Goal: Information Seeking & Learning: Learn about a topic

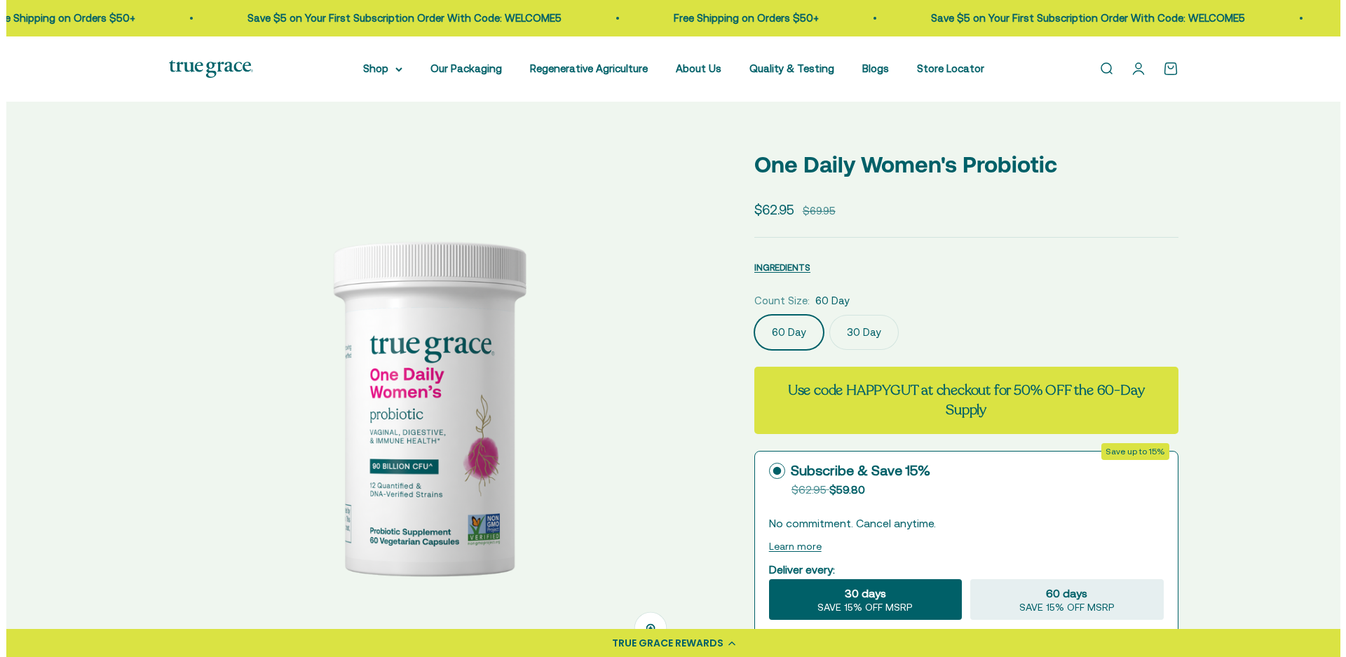
scroll to position [70, 0]
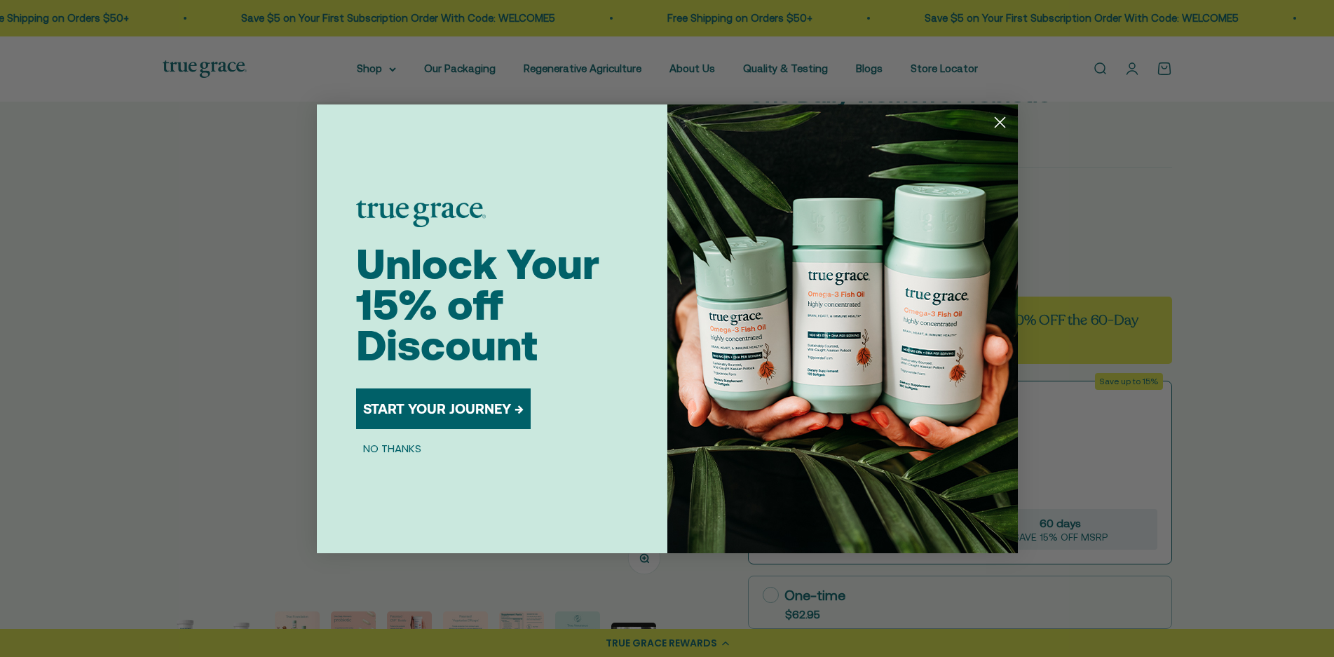
select select "3"
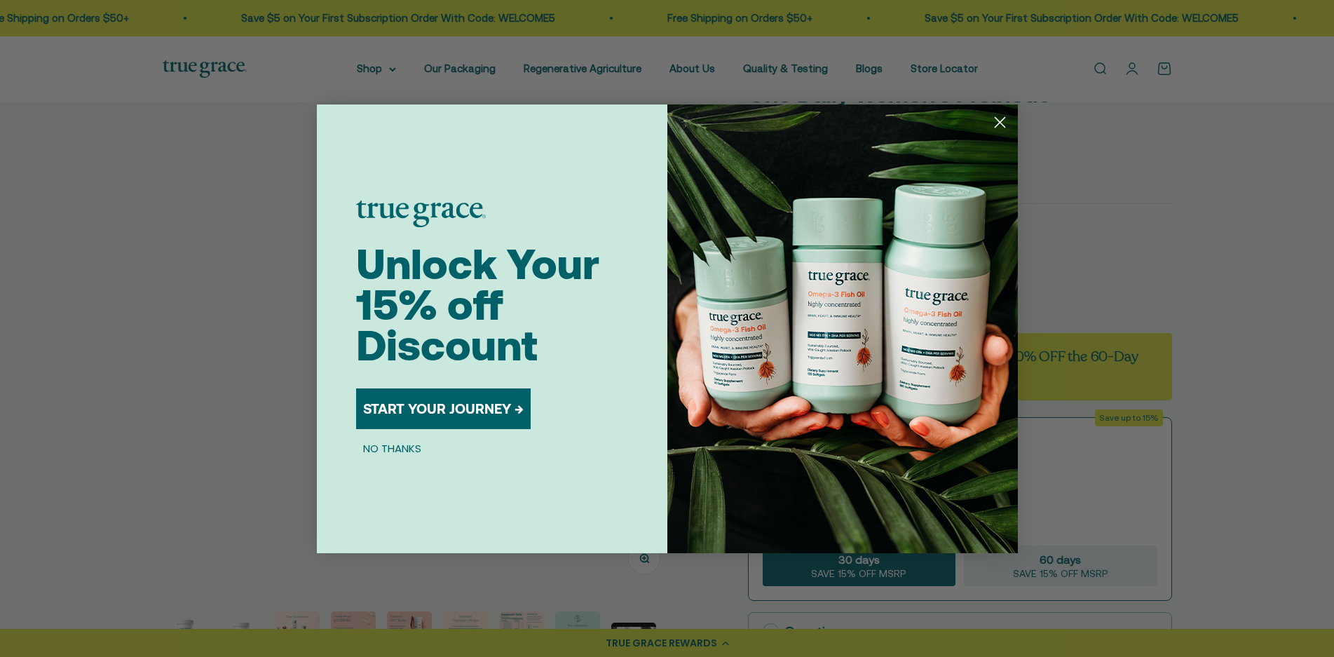
click at [1005, 127] on circle "Close dialog" at bounding box center [999, 121] width 23 height 23
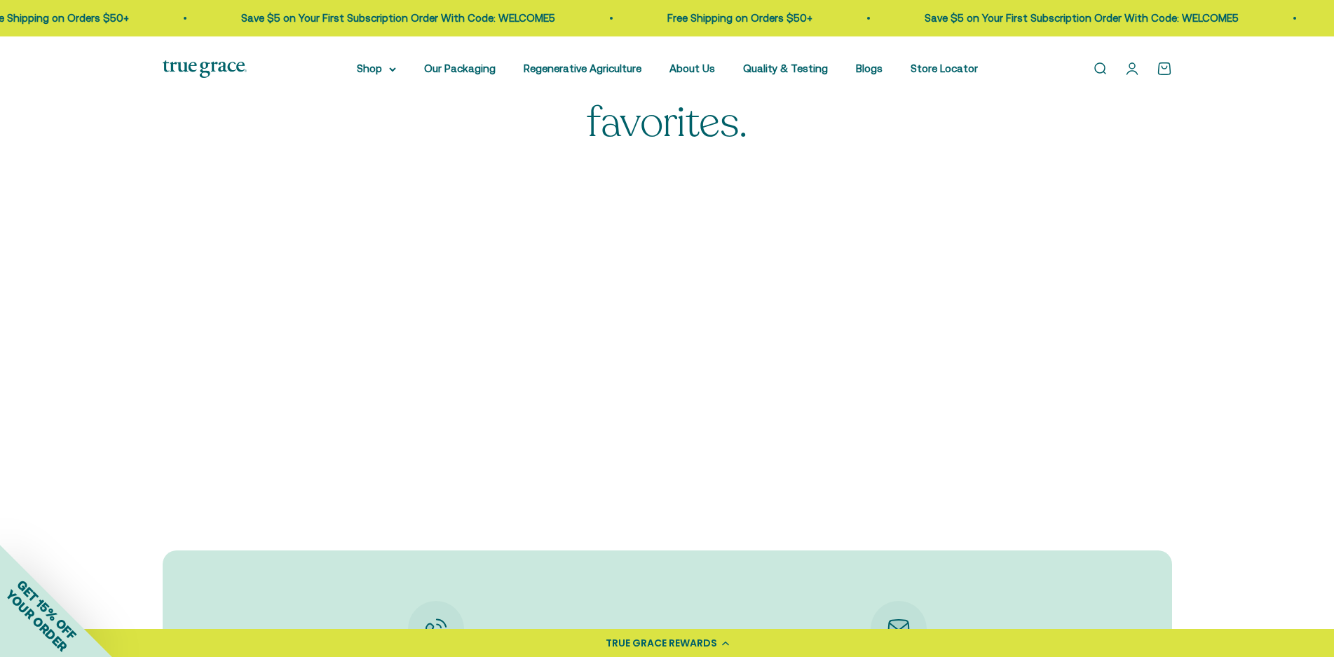
scroll to position [4346, 0]
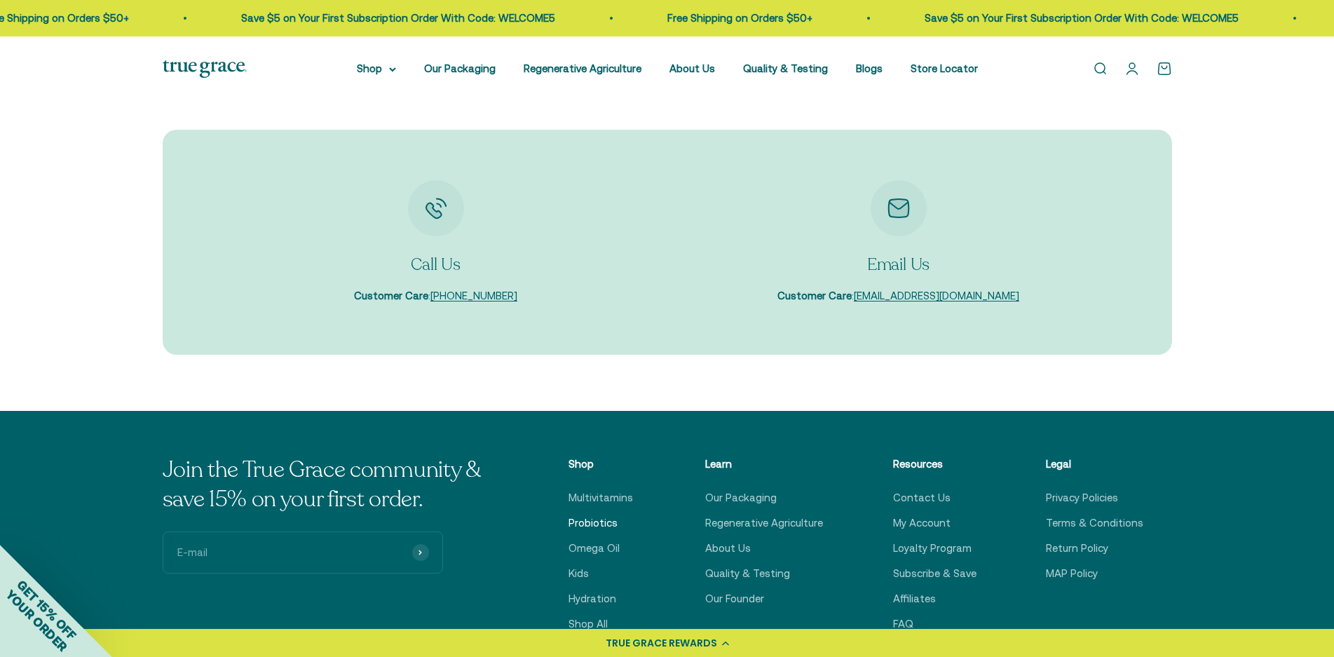
click at [580, 515] on link "Probiotics" at bounding box center [593, 523] width 49 height 17
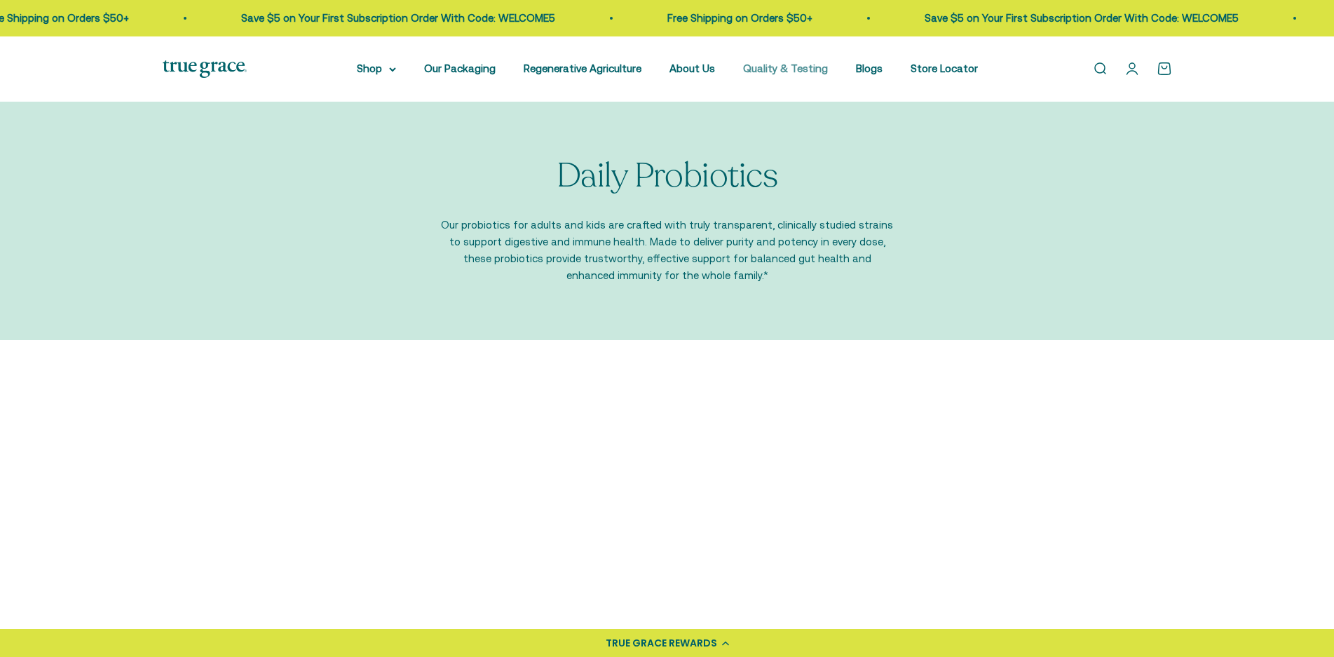
click at [794, 72] on link "Quality & Testing" at bounding box center [785, 68] width 85 height 12
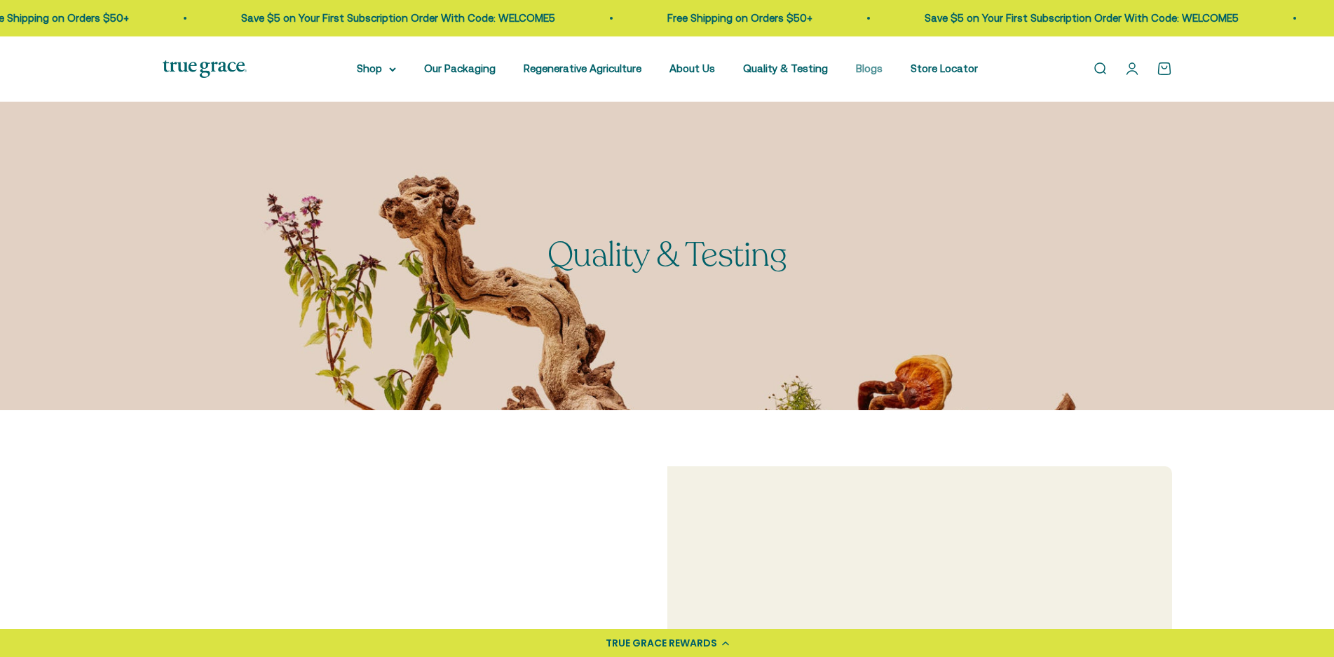
click at [871, 70] on link "Blogs" at bounding box center [869, 68] width 27 height 12
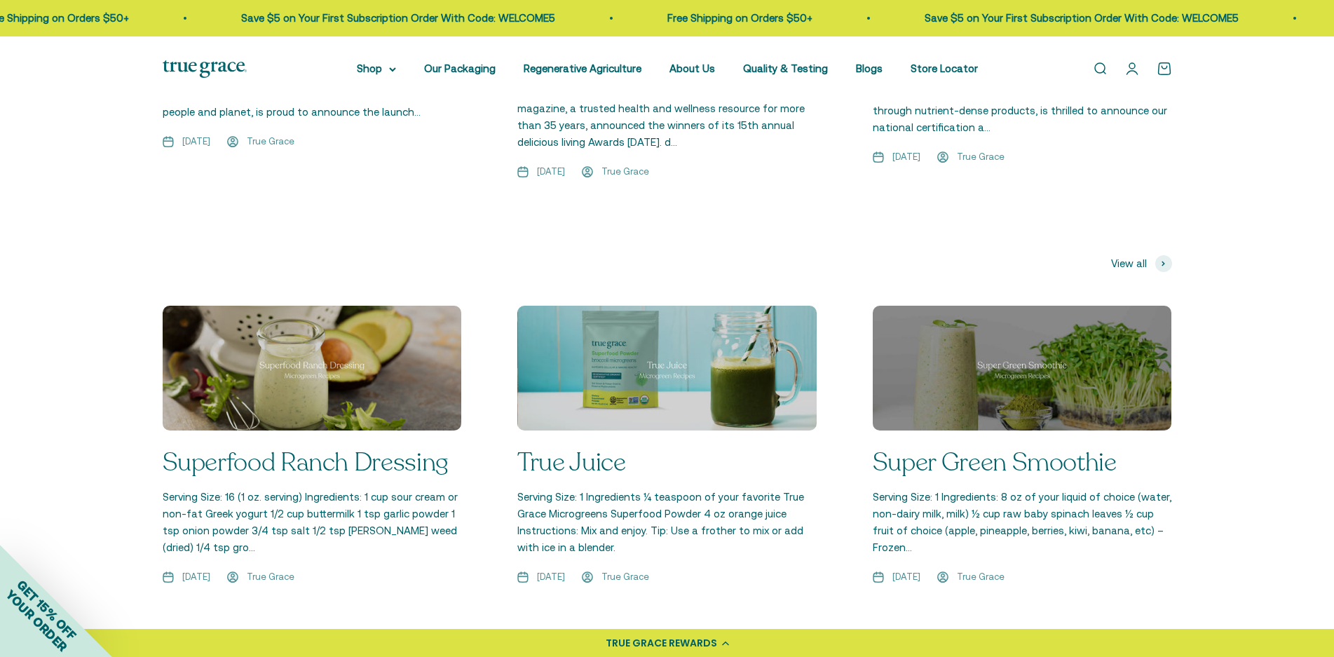
scroll to position [2313, 0]
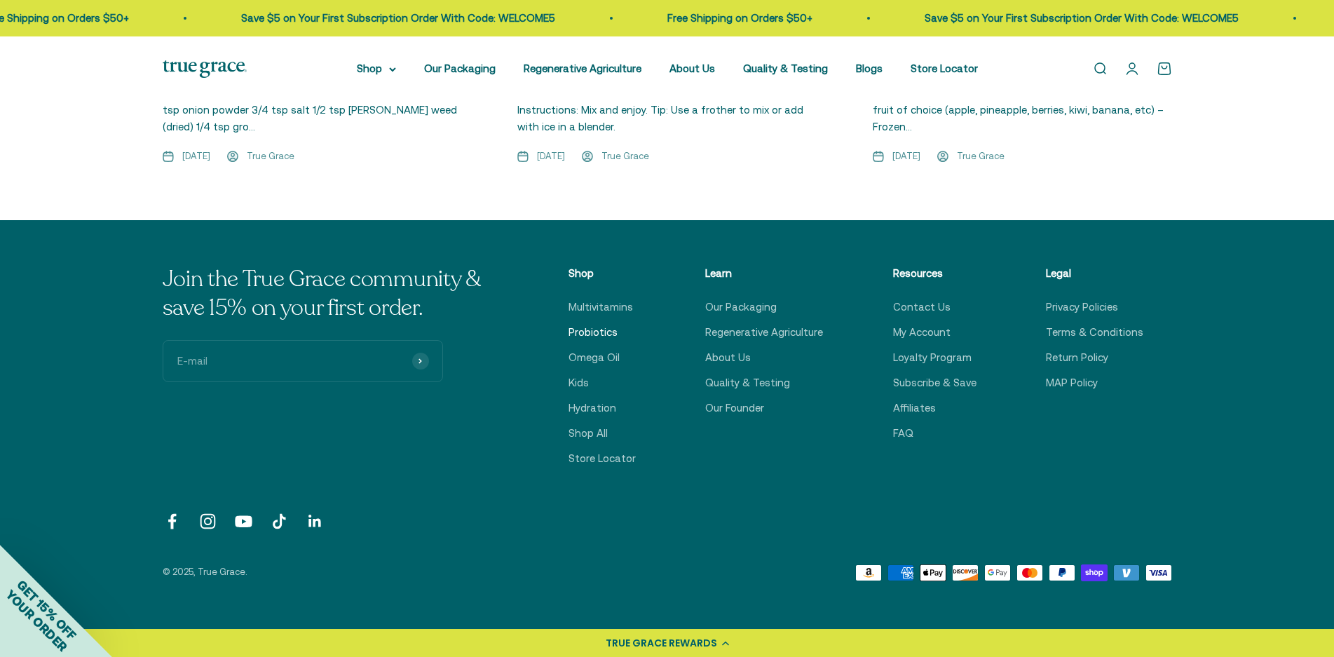
click at [614, 324] on link "Probiotics" at bounding box center [593, 332] width 49 height 17
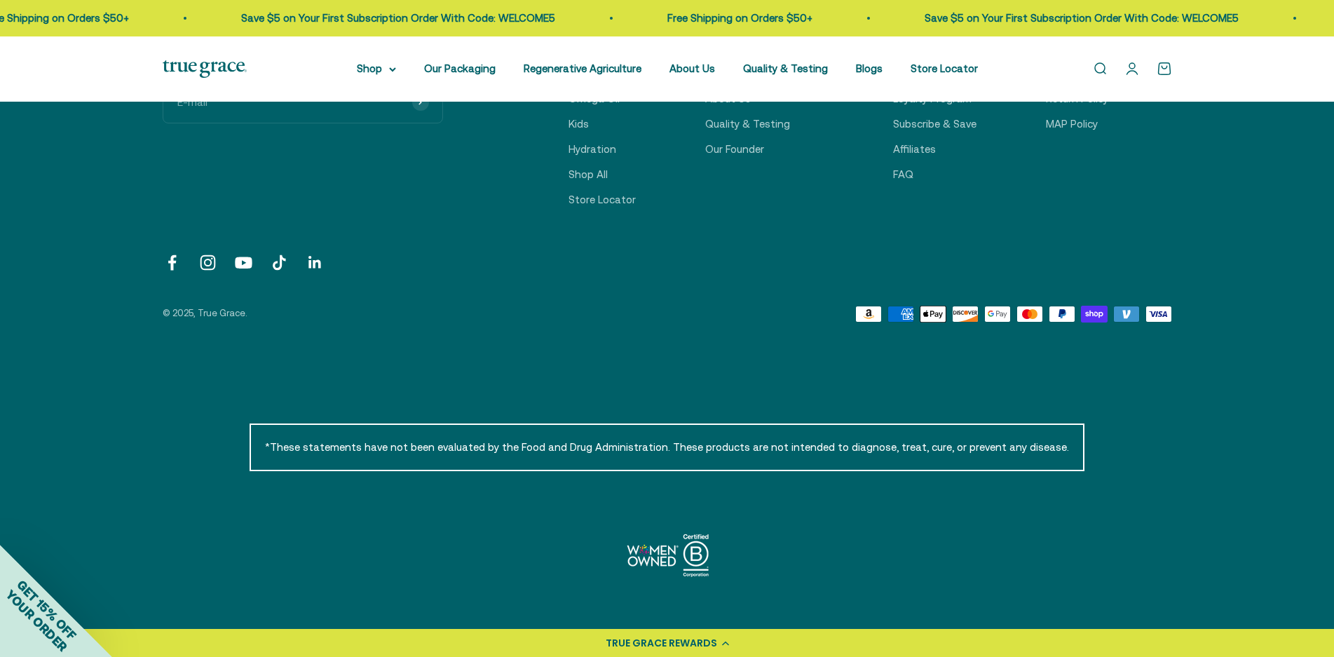
scroll to position [666, 0]
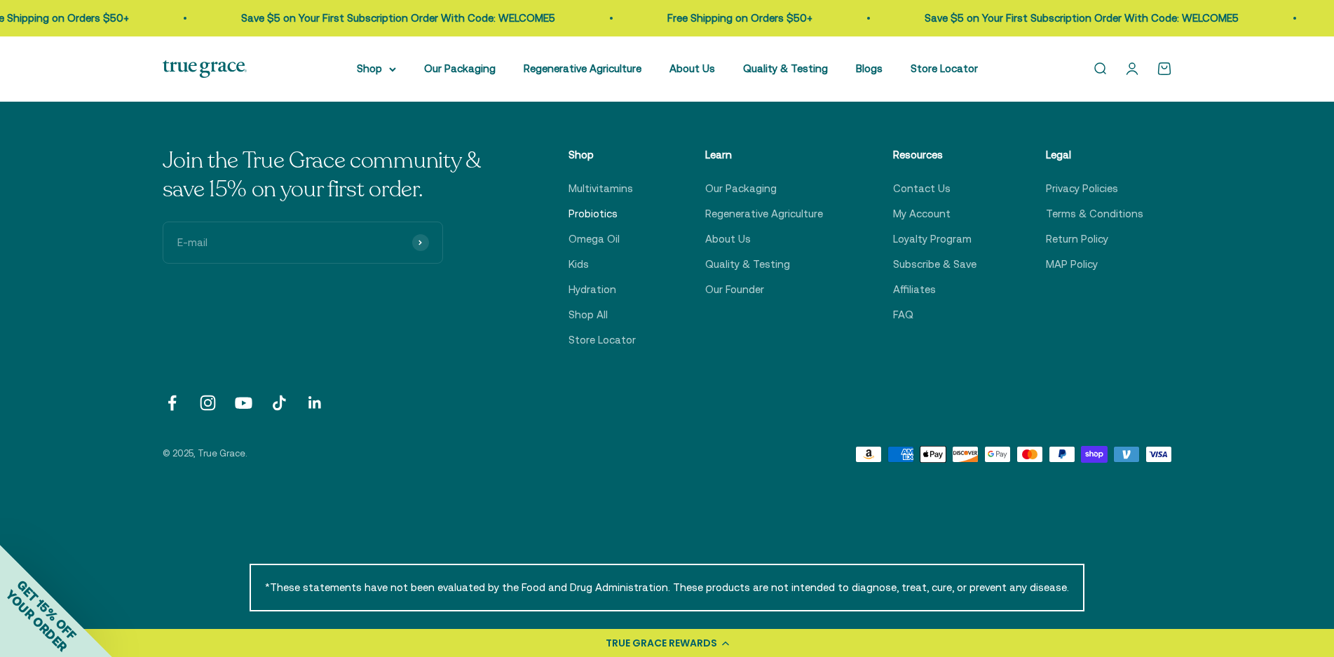
click at [606, 218] on link "Probiotics" at bounding box center [593, 213] width 49 height 17
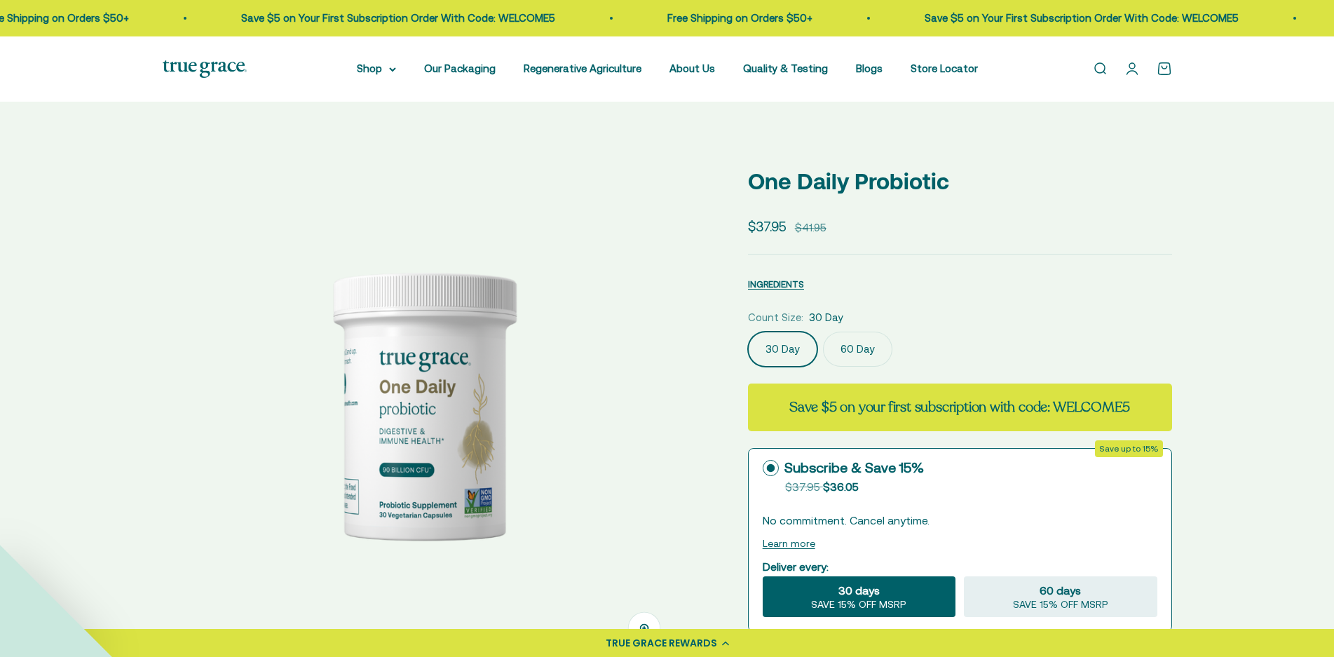
select select "3"
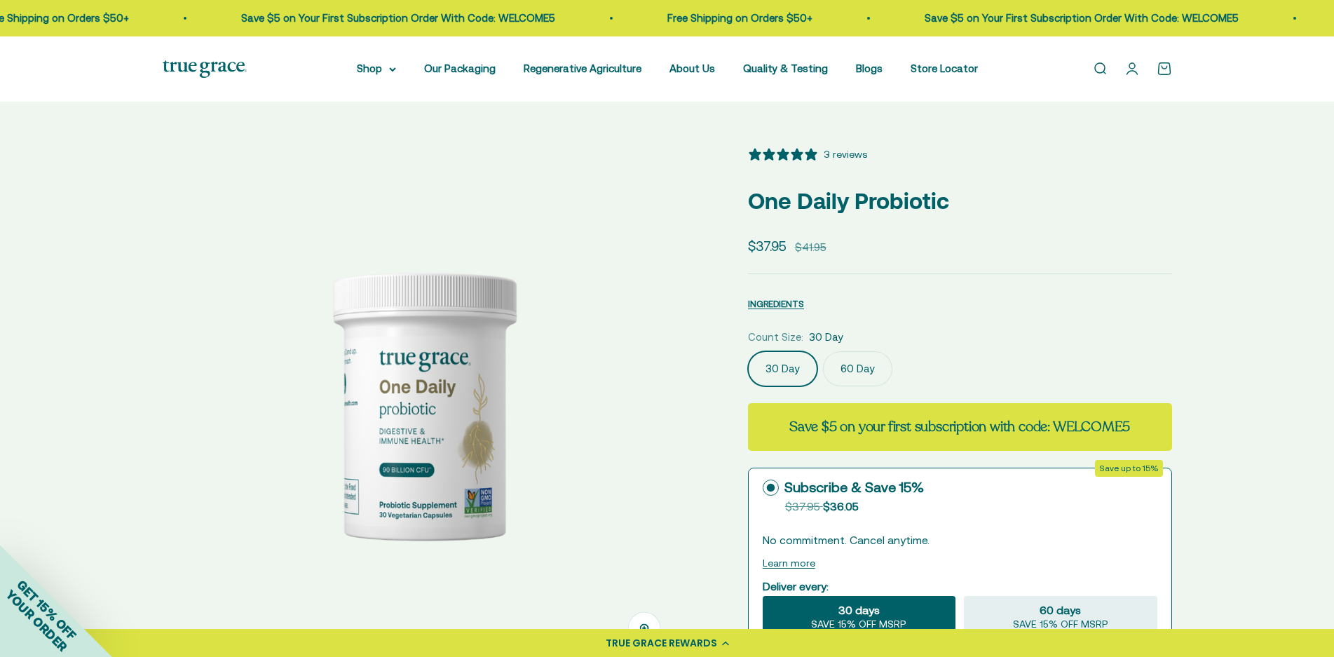
scroll to position [491, 0]
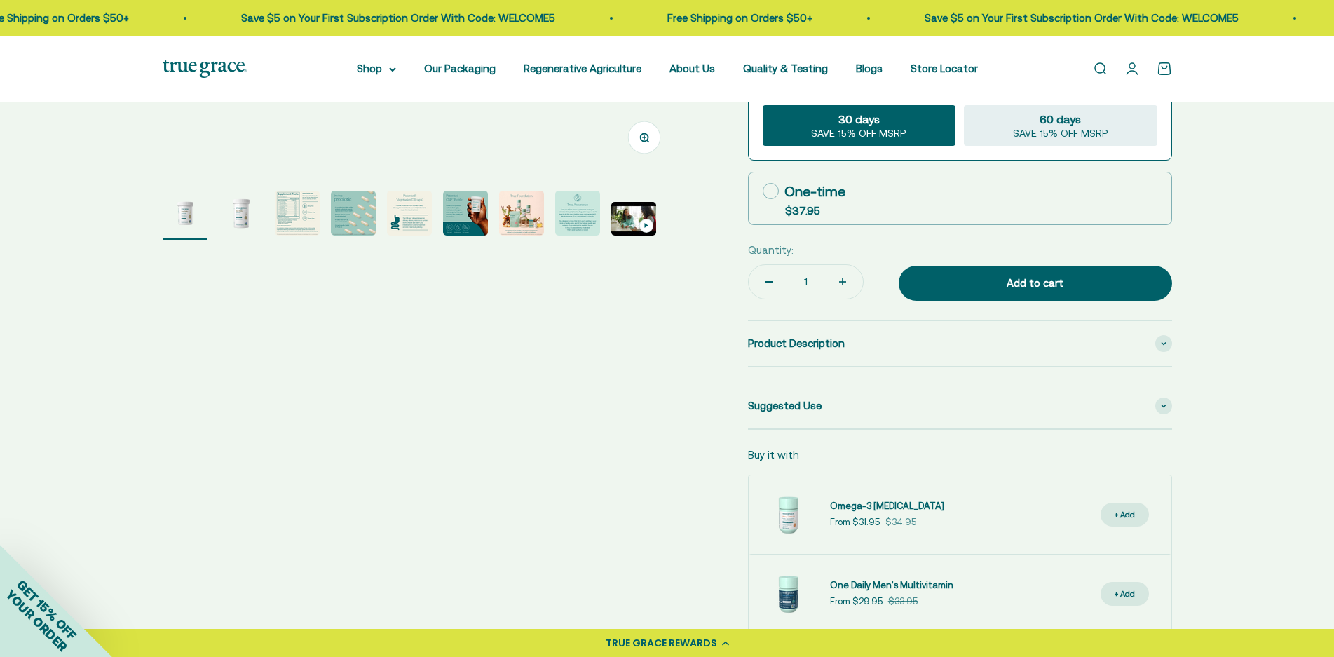
click at [334, 222] on img "Go to item 4" at bounding box center [353, 213] width 45 height 45
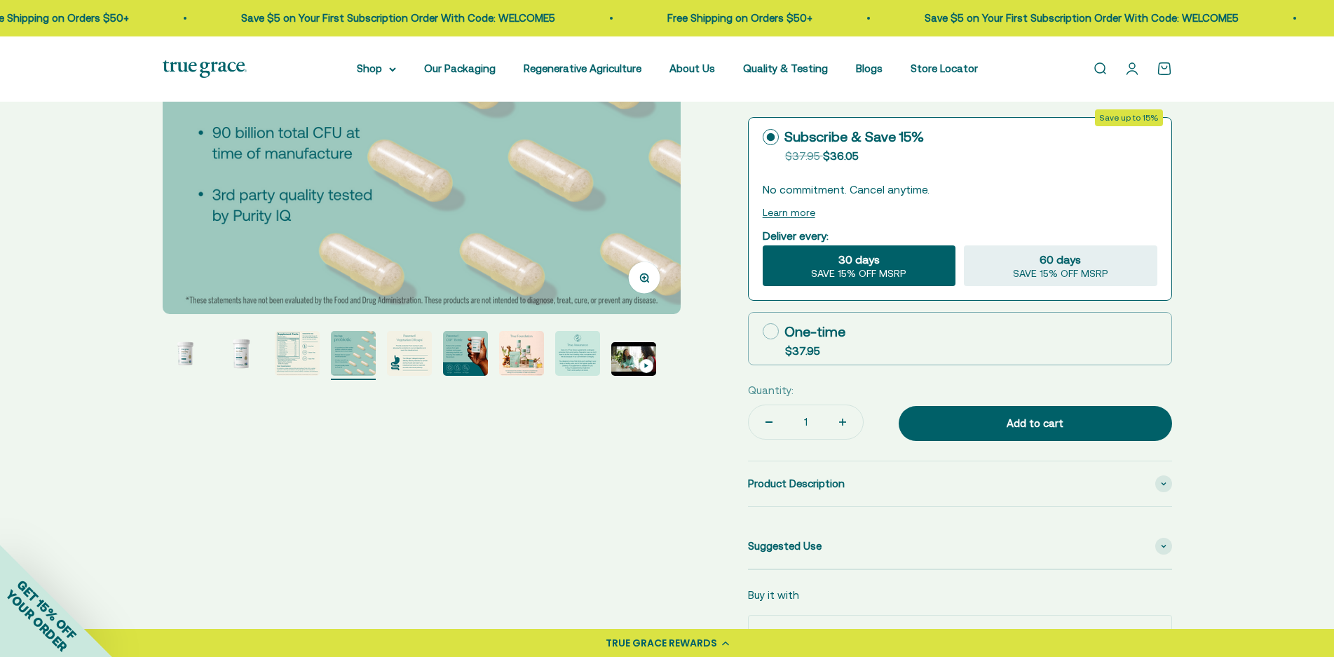
scroll to position [140, 0]
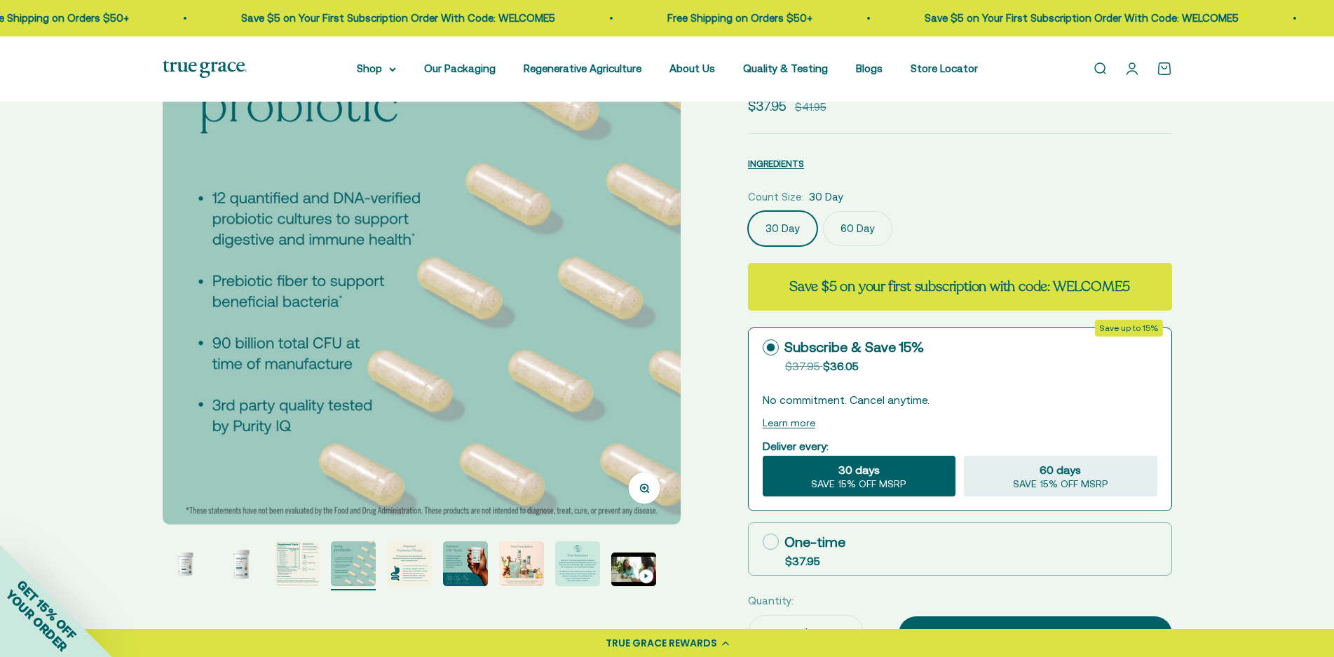
click at [405, 562] on img "Go to item 5" at bounding box center [409, 563] width 45 height 45
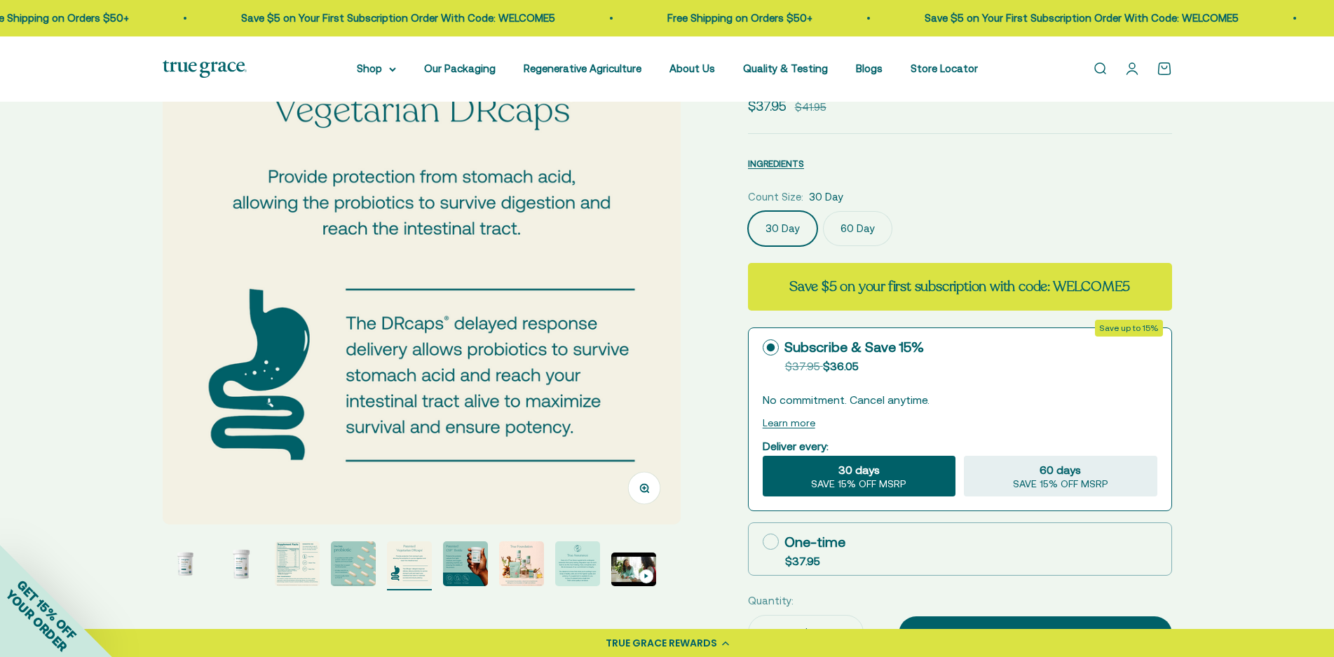
click at [562, 554] on img "Go to item 8" at bounding box center [577, 563] width 45 height 45
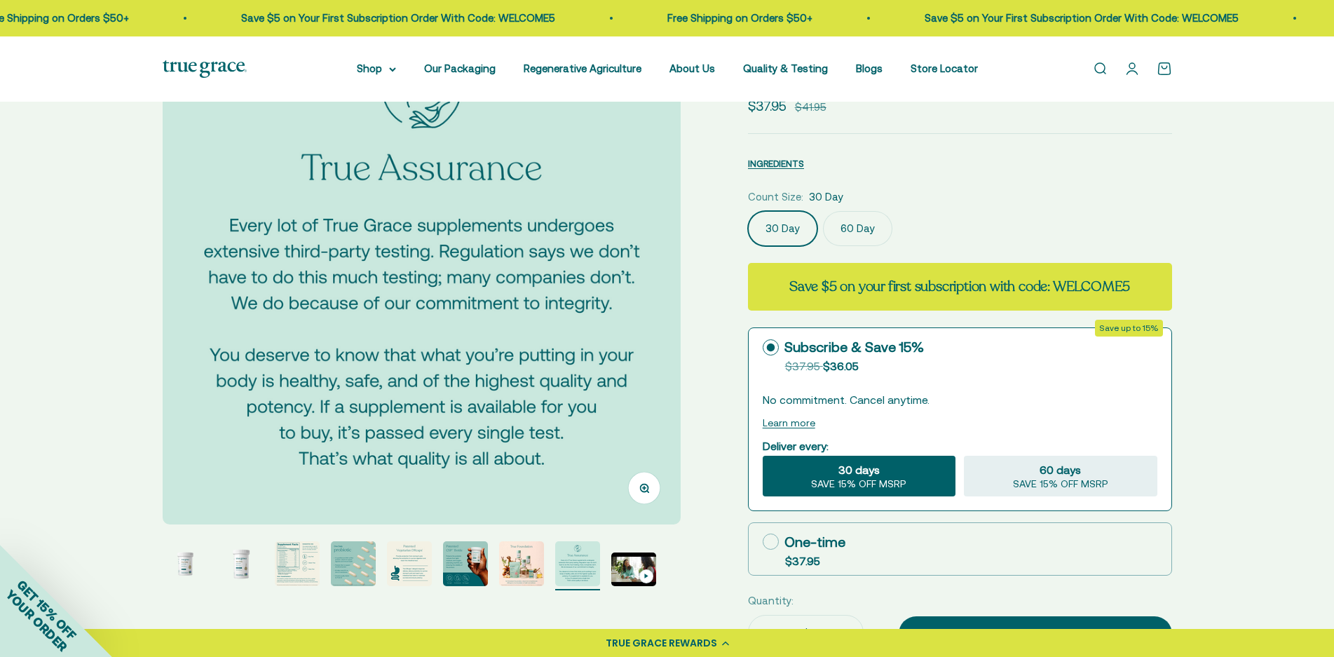
click at [184, 565] on img "Go to item 1" at bounding box center [185, 563] width 45 height 45
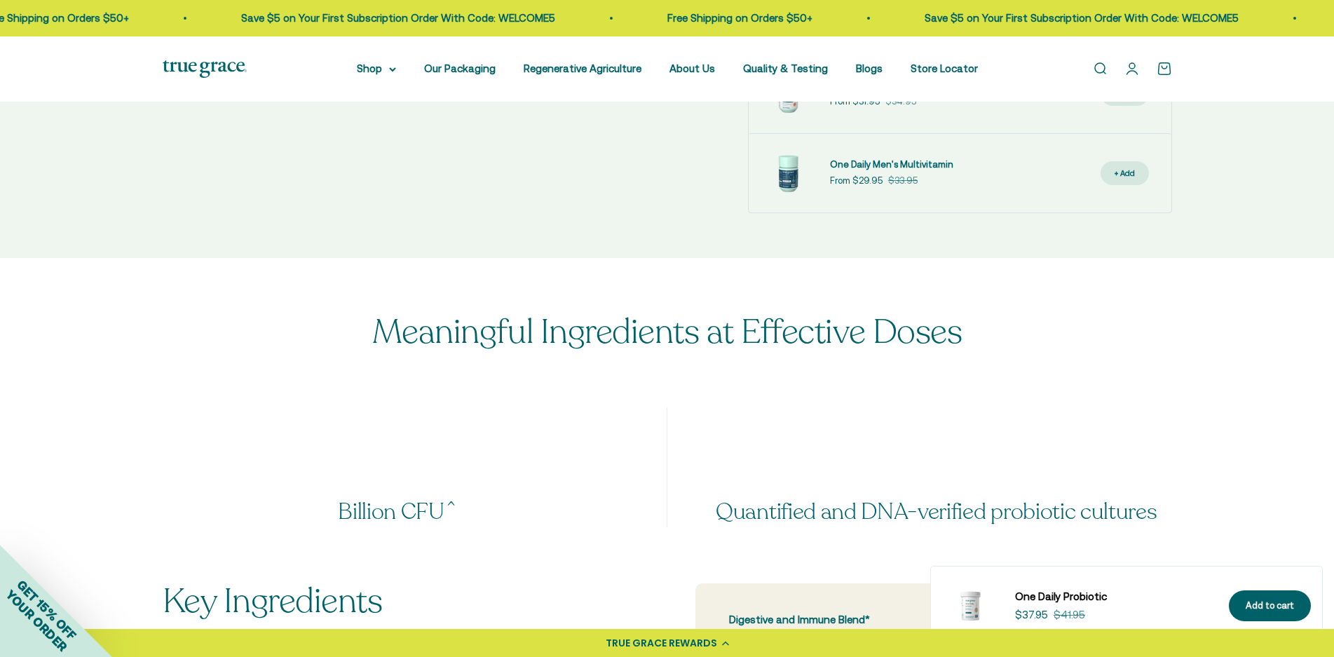
scroll to position [1262, 0]
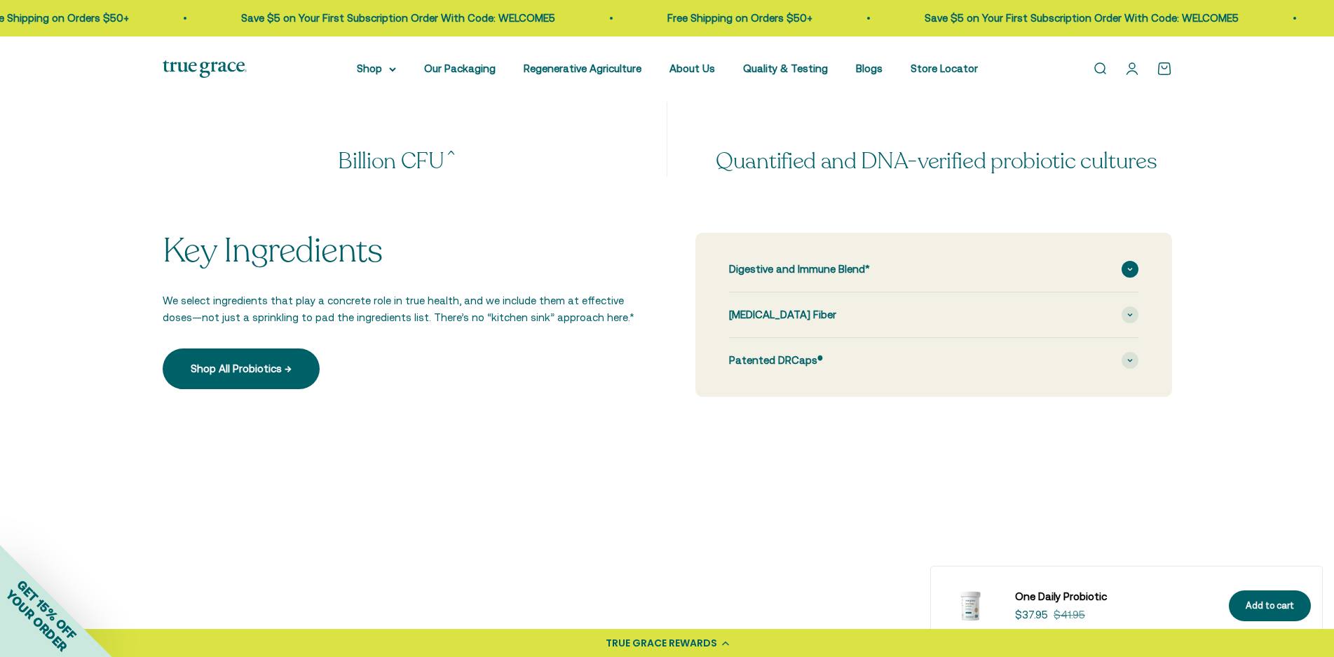
click at [831, 261] on span "Digestive and Immune Blend*" at bounding box center [799, 269] width 141 height 17
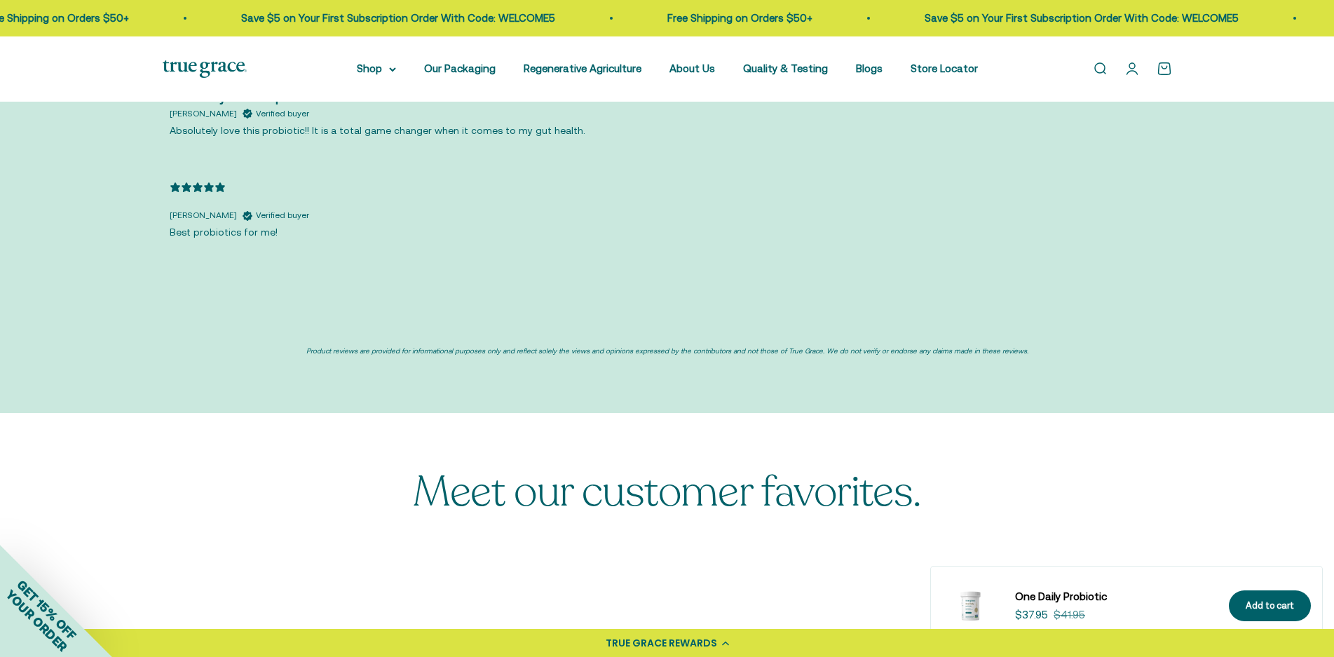
scroll to position [3155, 0]
